Goal: Answer question/provide support

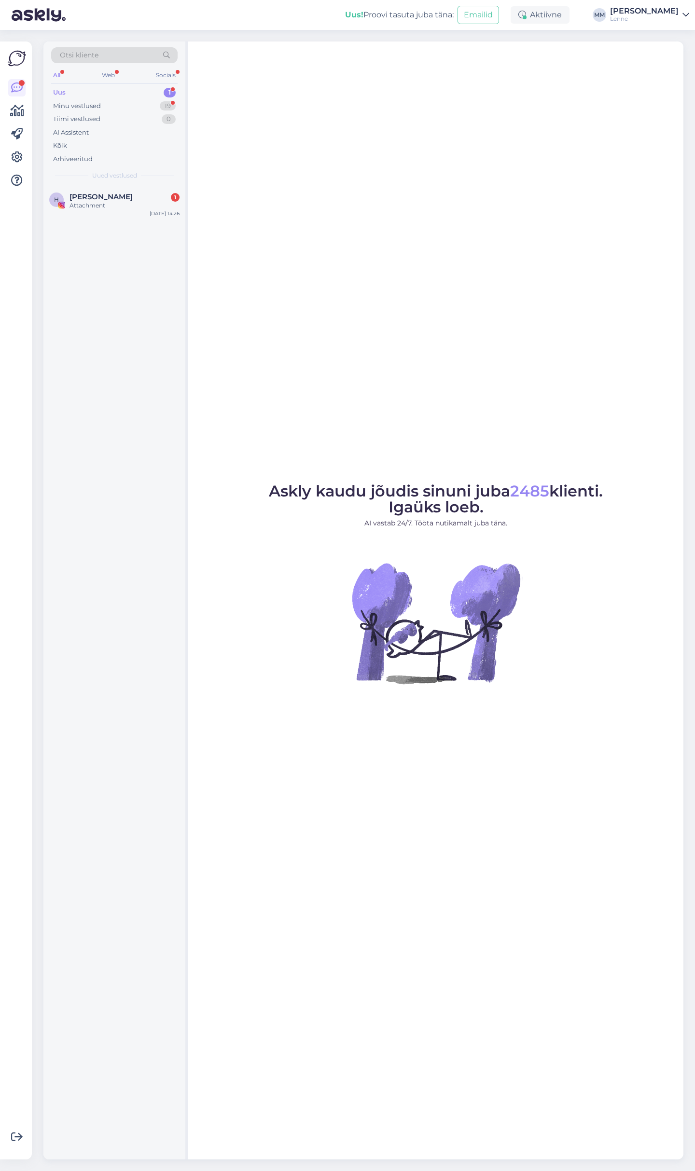
click at [132, 214] on div "[PERSON_NAME] 1 Attachment [DATE] 14:26" at bounding box center [114, 203] width 142 height 35
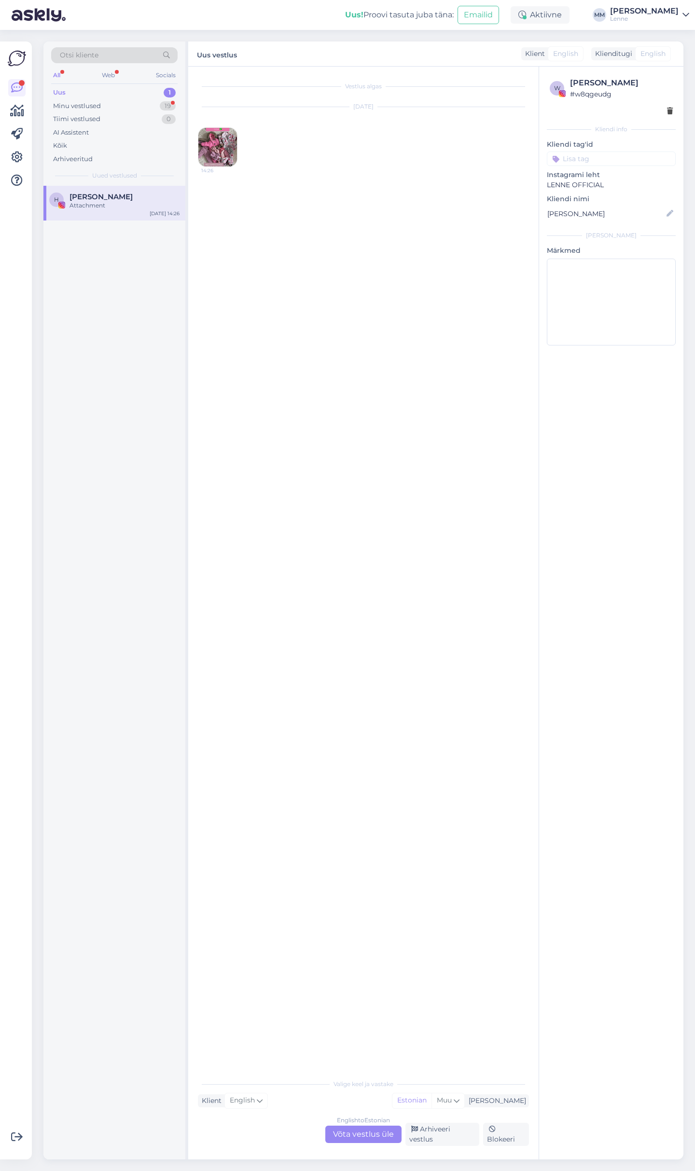
click at [210, 133] on img at bounding box center [217, 147] width 39 height 39
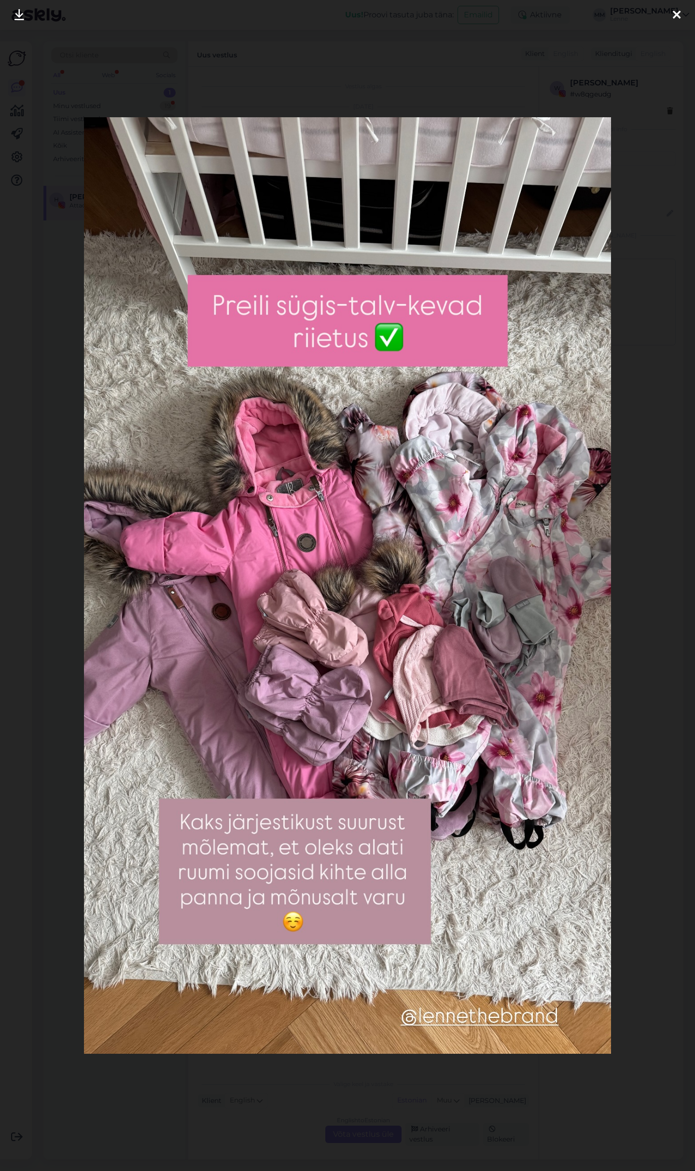
click at [675, 15] on icon at bounding box center [676, 15] width 8 height 13
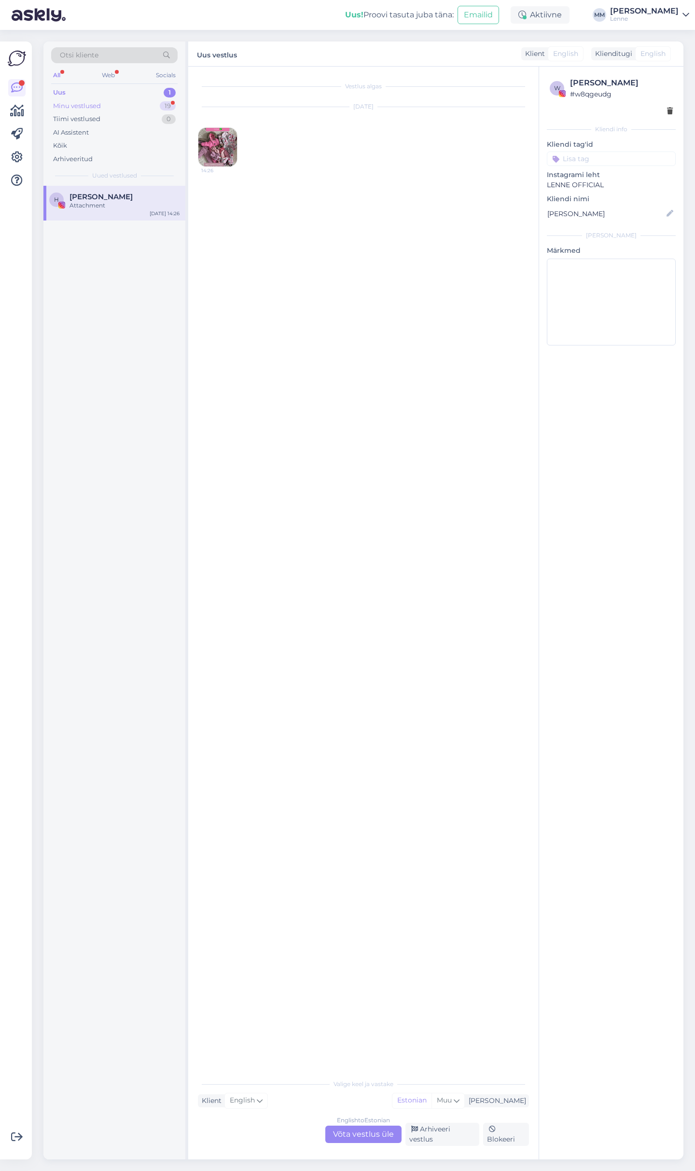
click at [118, 103] on div "Minu vestlused 19" at bounding box center [114, 106] width 126 height 14
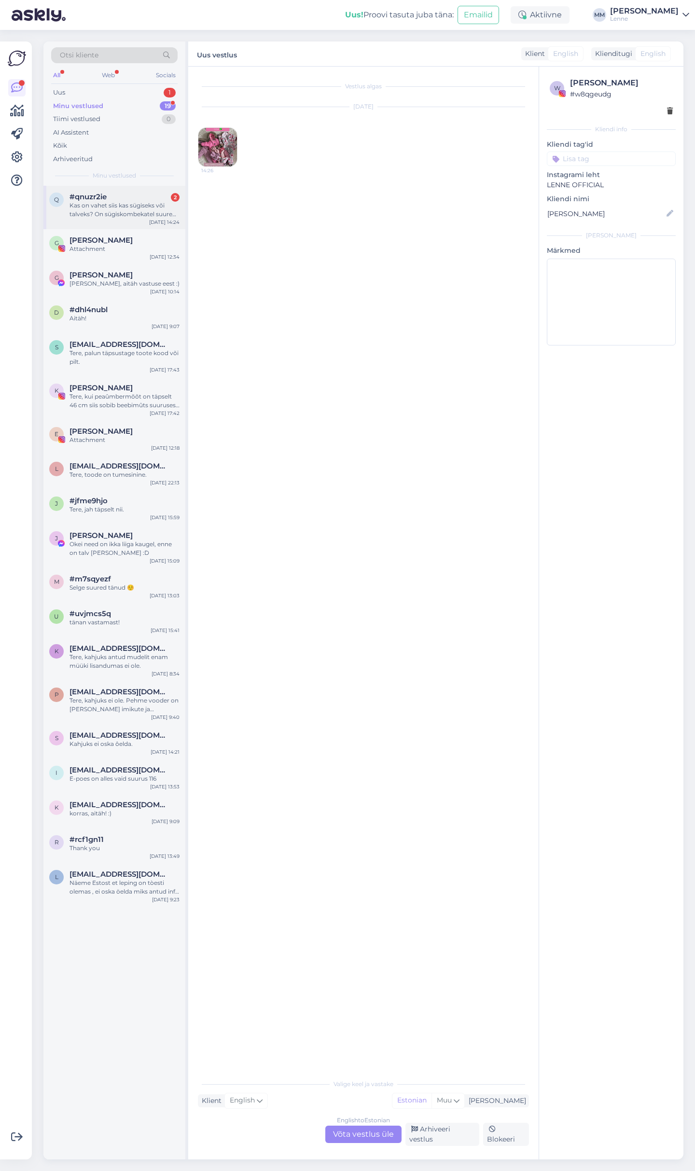
click at [110, 213] on div "Kas on vahet siis kas sügiseks või talveks? On sügiskombekatel suurem või väiks…" at bounding box center [124, 209] width 110 height 17
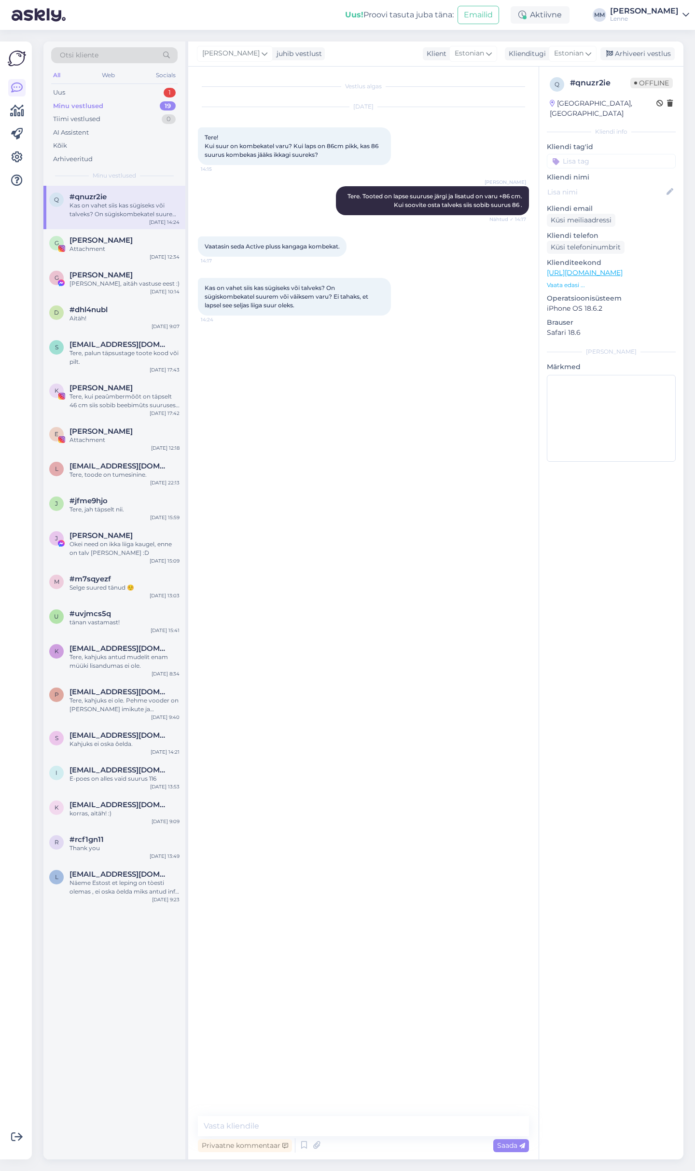
click at [622, 268] on link "[URL][DOMAIN_NAME]" at bounding box center [585, 272] width 76 height 9
click at [286, 1128] on textarea at bounding box center [363, 1126] width 331 height 20
type textarea "Kevad- sügis kombekatel on varu väiksem u 2 cm."
click at [111, 89] on div "Uus 1" at bounding box center [114, 93] width 126 height 14
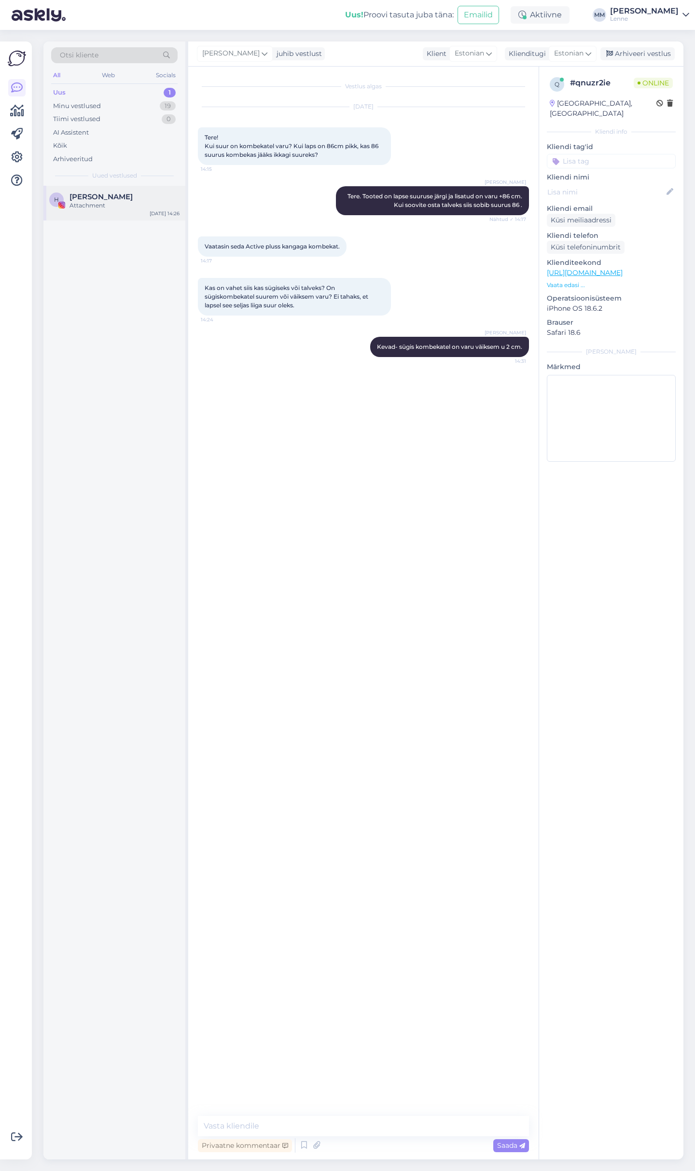
click at [115, 198] on span "[PERSON_NAME]" at bounding box center [100, 196] width 63 height 9
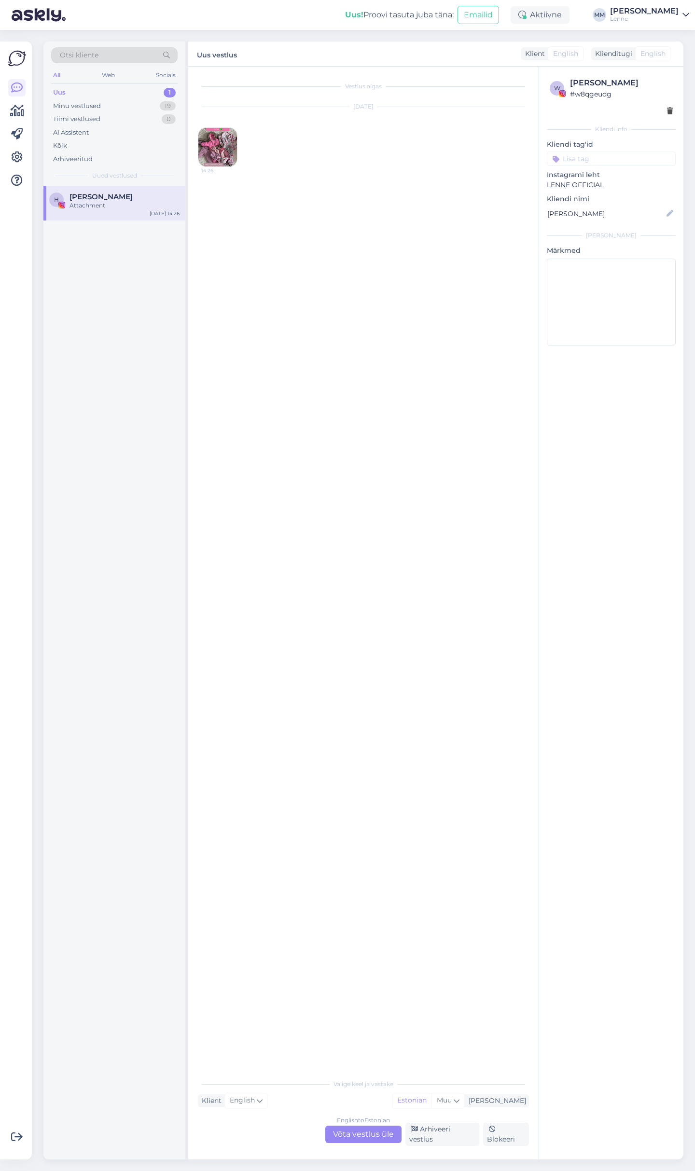
click at [353, 1134] on div "English to Estonian Võta vestlus üle" at bounding box center [363, 1133] width 76 height 17
